Goal: Book appointment/travel/reservation

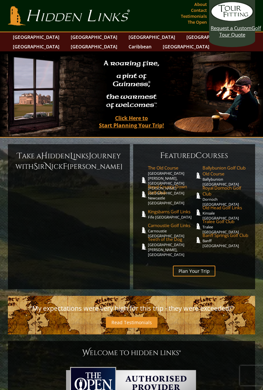
click at [199, 265] on link "Plan Your Trip" at bounding box center [194, 270] width 42 height 11
click at [217, 232] on span "Banff Springs Golf Club" at bounding box center [226, 235] width 46 height 6
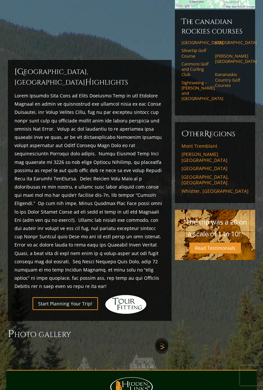
scroll to position [158, 0]
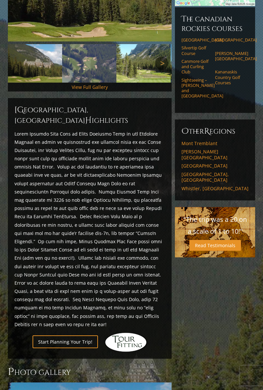
click at [57, 280] on p at bounding box center [89, 229] width 151 height 199
click at [52, 335] on link "Start Planning Your Trip!" at bounding box center [65, 341] width 65 height 13
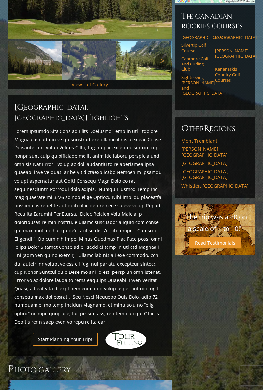
scroll to position [178, 0]
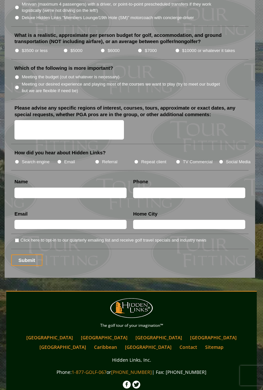
scroll to position [861, 0]
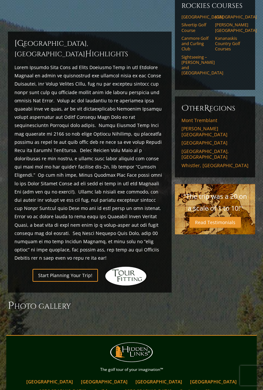
scroll to position [179, 0]
